Goal: Task Accomplishment & Management: Manage account settings

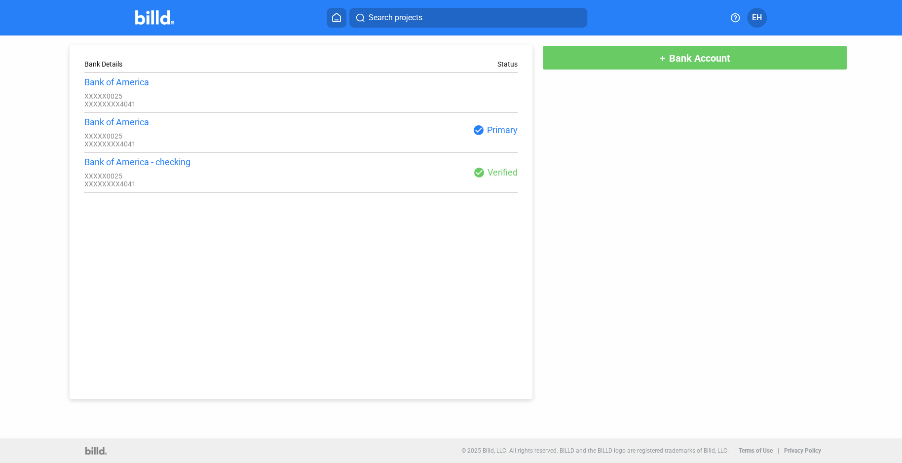
click at [202, 133] on div "Bank of America XXXXX0025 XXXXXXXX4041" at bounding box center [192, 132] width 217 height 31
click at [500, 175] on div "check_circle Verified" at bounding box center [409, 173] width 217 height 12
click at [762, 21] on button "EH" at bounding box center [757, 18] width 20 height 20
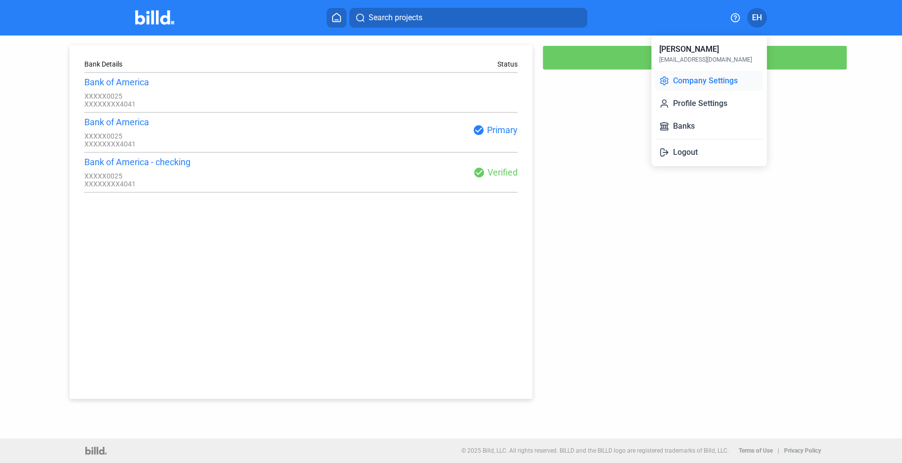
click at [705, 84] on button "Company Settings" at bounding box center [709, 81] width 108 height 20
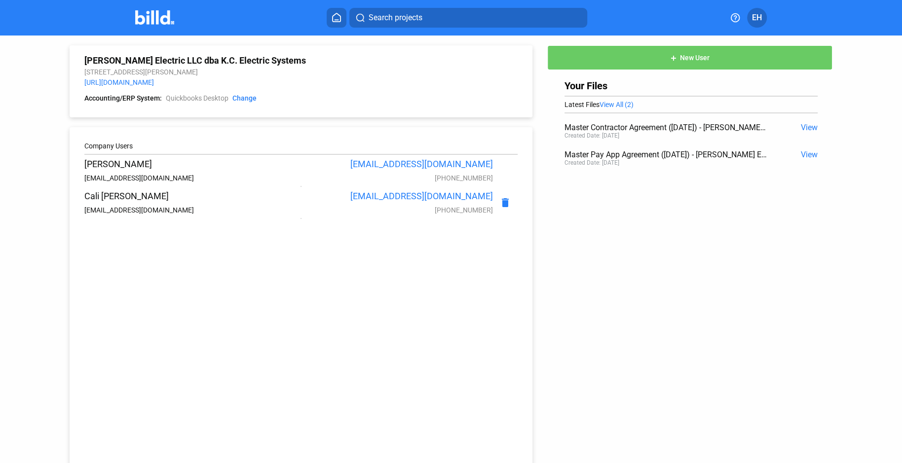
click at [761, 15] on span "EH" at bounding box center [757, 18] width 10 height 12
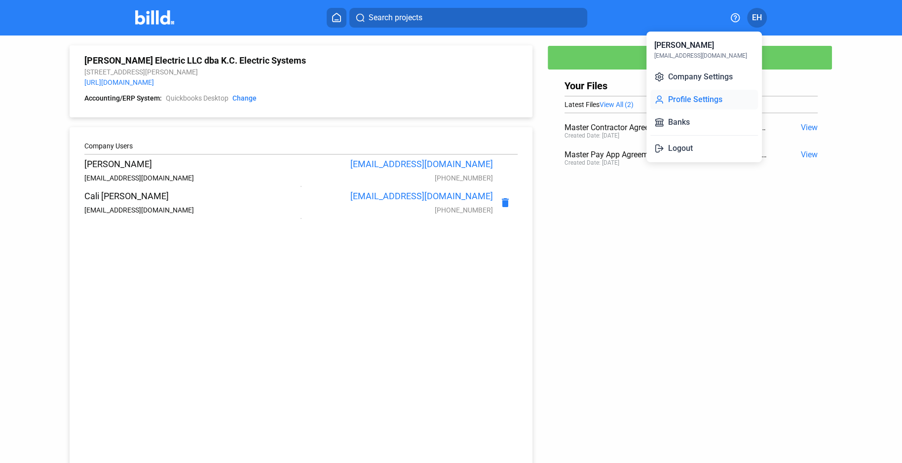
click at [698, 101] on button "Profile Settings" at bounding box center [704, 100] width 108 height 20
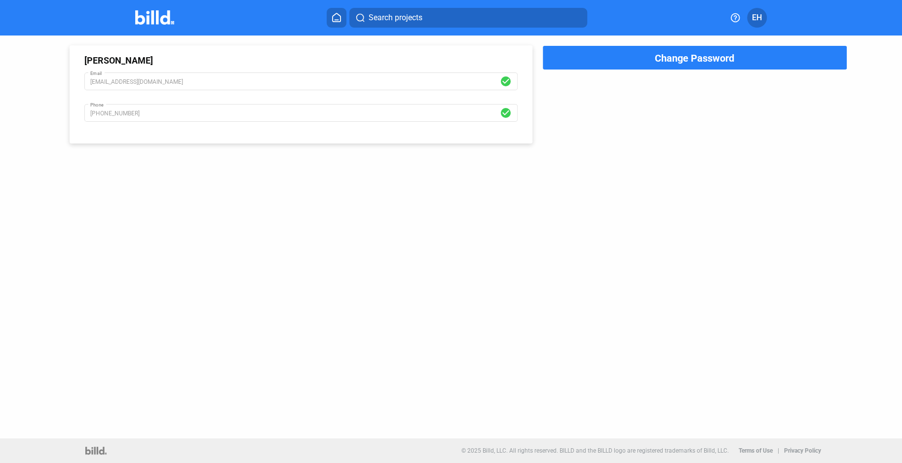
click at [763, 14] on button "EH" at bounding box center [757, 18] width 20 height 20
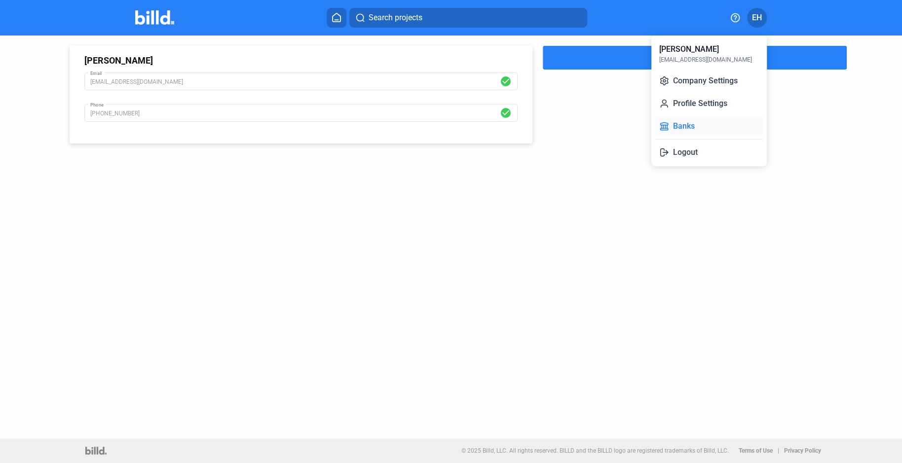
click at [703, 127] on button "Banks" at bounding box center [709, 126] width 108 height 20
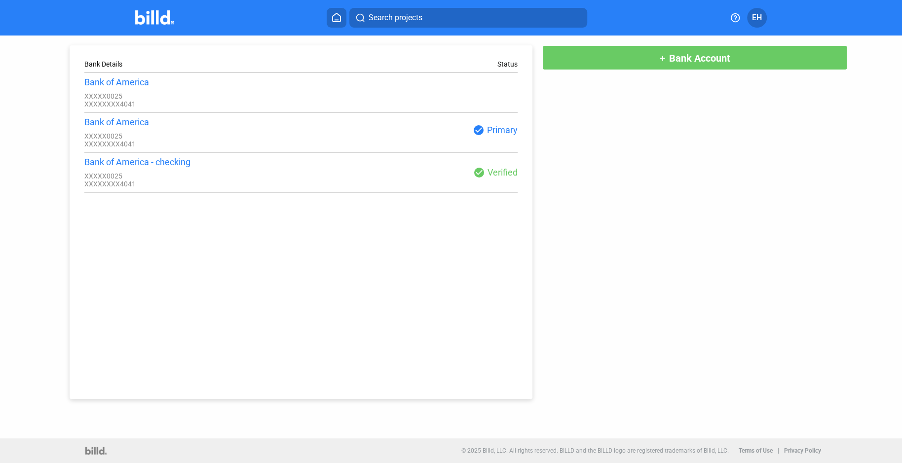
click at [756, 20] on span "EH" at bounding box center [757, 18] width 10 height 12
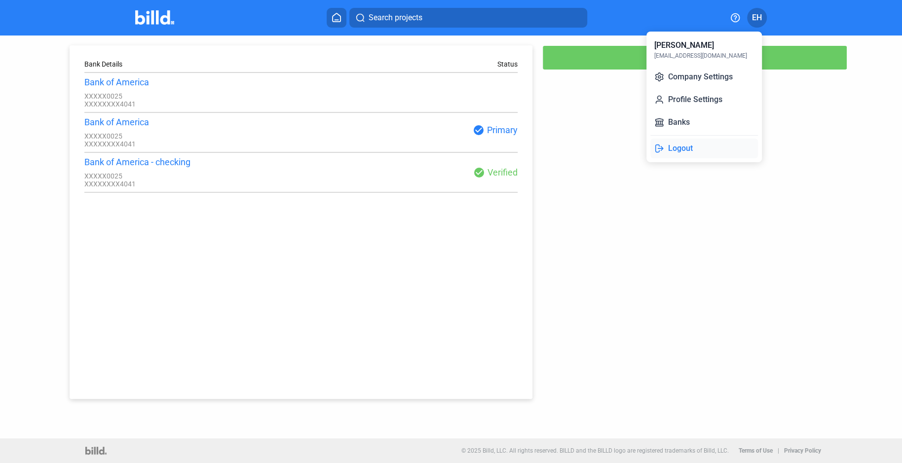
click at [688, 148] on button "Logout" at bounding box center [704, 149] width 108 height 20
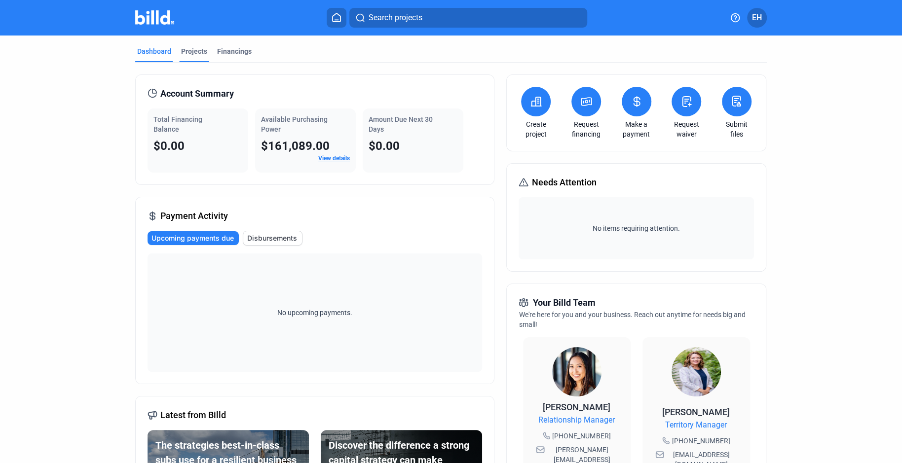
click at [190, 48] on div "Projects" at bounding box center [194, 51] width 26 height 10
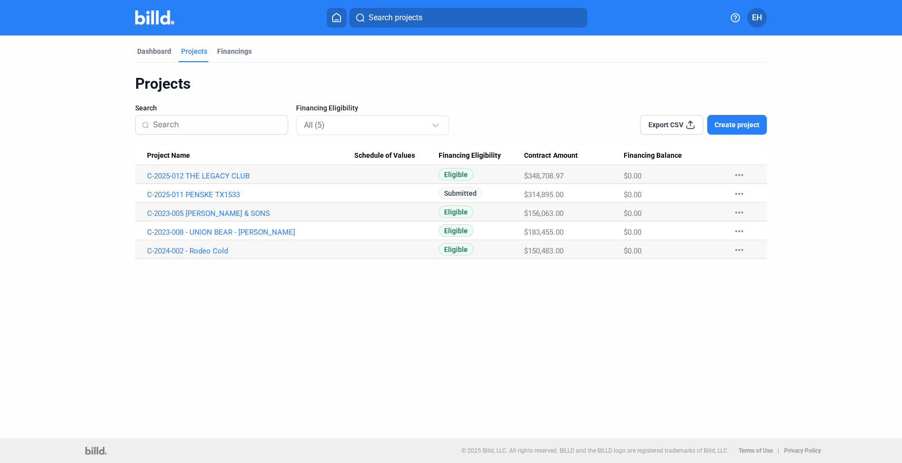
click at [835, 312] on div "Dashboard Projects Financings Projects Search Financing Eligibility All (5) Exp…" at bounding box center [451, 237] width 902 height 403
drag, startPoint x: 899, startPoint y: 29, endPoint x: 518, endPoint y: 364, distance: 508.1
click at [518, 364] on div "Dashboard Projects Financings Projects Search Financing Eligibility All (5) Exp…" at bounding box center [451, 237] width 902 height 403
click at [153, 51] on div "Dashboard" at bounding box center [154, 51] width 34 height 10
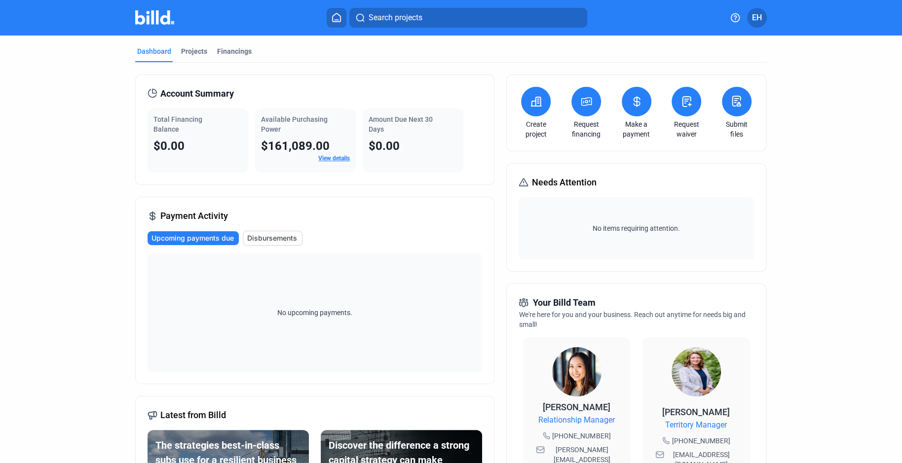
click at [759, 15] on span "EH" at bounding box center [757, 18] width 10 height 12
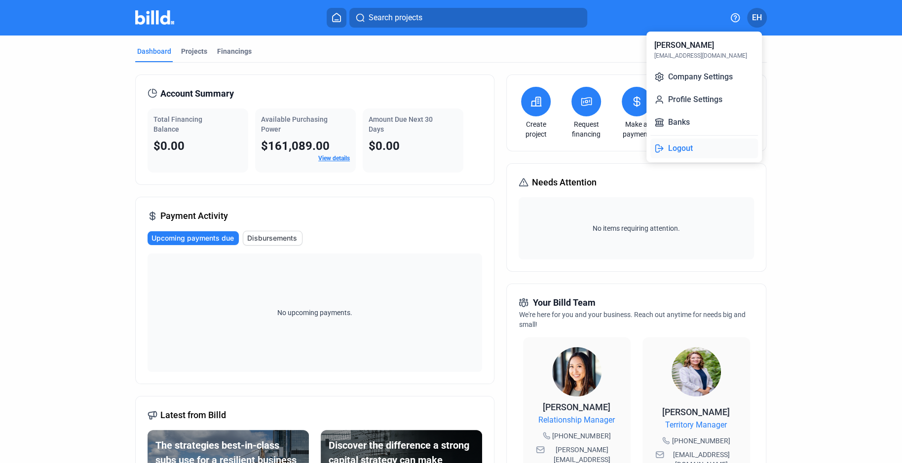
click at [672, 144] on button "Logout" at bounding box center [704, 149] width 108 height 20
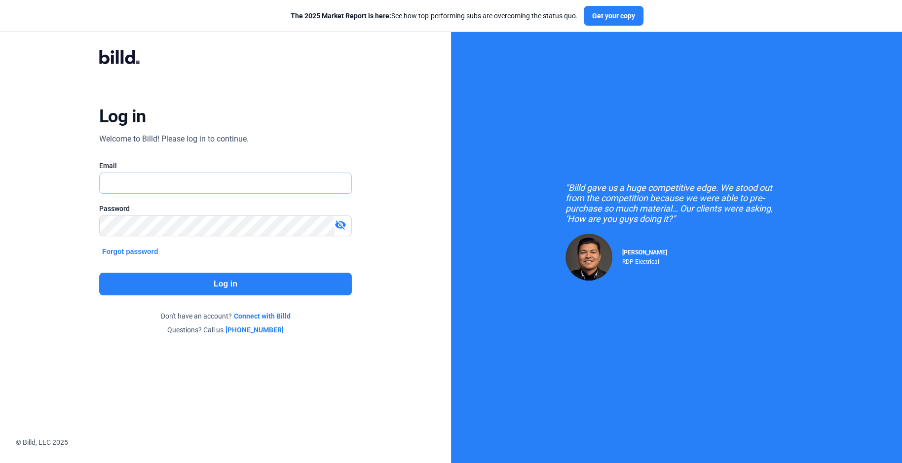
type input "[EMAIL_ADDRESS][DOMAIN_NAME]"
